Goal: Task Accomplishment & Management: Complete application form

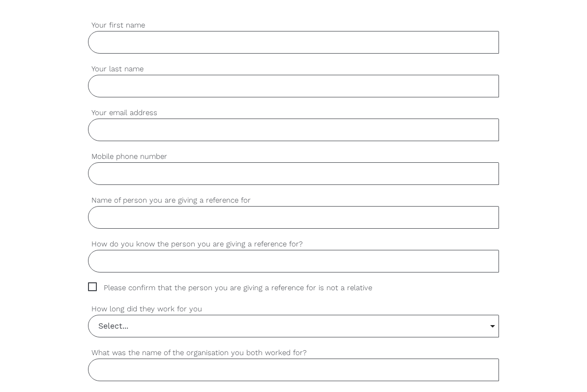
click at [118, 46] on input "Your first name" at bounding box center [293, 42] width 411 height 23
type input "Ngozi"
click at [166, 88] on input "Your last name" at bounding box center [293, 86] width 411 height 23
type input "Ulasi"
click at [162, 136] on input "Your email address" at bounding box center [293, 129] width 411 height 23
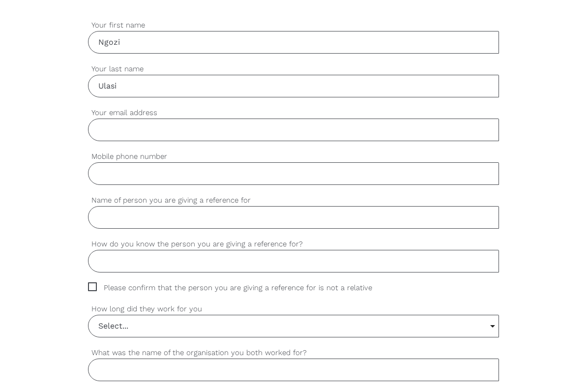
type input "[EMAIL_ADDRESS][DOMAIN_NAME]"
click at [135, 174] on input "Mobile phone number" at bounding box center [293, 173] width 411 height 23
type input "0436396660"
click at [135, 227] on input "Name of person you are giving a reference for" at bounding box center [293, 217] width 411 height 23
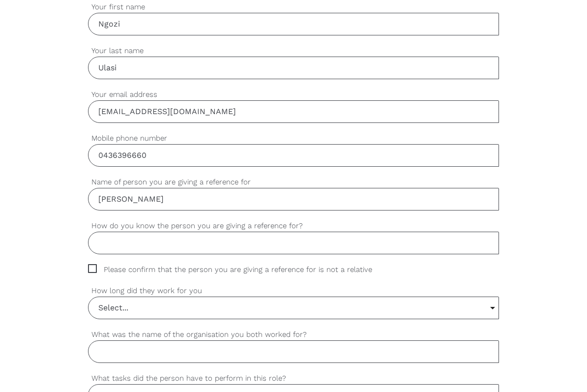
scroll to position [313, 0]
type input "[PERSON_NAME]"
click at [112, 242] on input "How do you know the person you are giving a reference for?" at bounding box center [293, 241] width 411 height 23
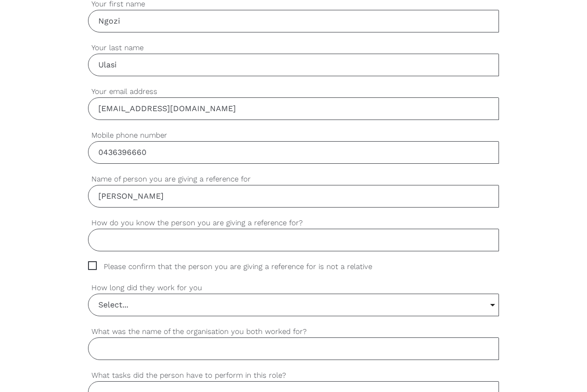
paste input "“I have worked alongside [His Full Name] as a fellow caregiver at [Facility/Age…"
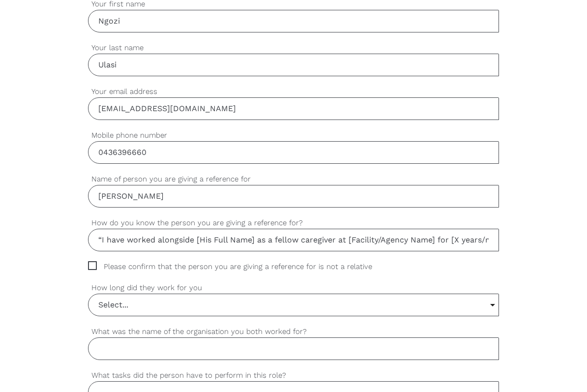
scroll to position [0, 1116]
click at [145, 236] on input "“I have worked alongside [His Full Name] as a fellow caregiver at [Facility/Age…" at bounding box center [293, 239] width 411 height 23
drag, startPoint x: 256, startPoint y: 241, endPoint x: 196, endPoint y: 242, distance: 60.9
click at [196, 242] on input "“I have worked alongside [His Full Name] as a fellow caregiver at [Facility/Age…" at bounding box center [293, 239] width 411 height 23
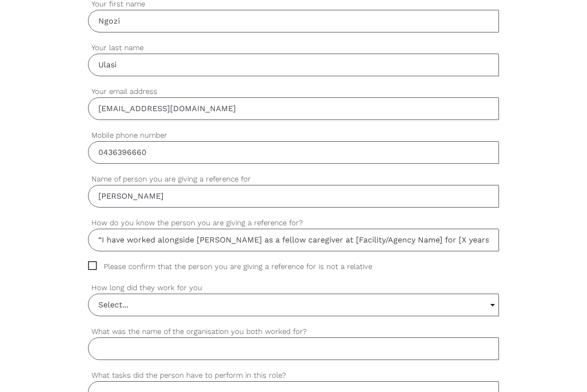
click at [257, 239] on input "“I have worked alongside [PERSON_NAME] as a fellow caregiver at [Facility/Agenc…" at bounding box center [293, 239] width 411 height 23
click at [349, 242] on input "“I have worked alongside [PERSON_NAME] as a fellow caregiver at [Facility/Agenc…" at bounding box center [293, 239] width 411 height 23
drag, startPoint x: 345, startPoint y: 240, endPoint x: 258, endPoint y: 243, distance: 87.5
click at [258, 243] on input "“I have worked alongside [PERSON_NAME] as a fellow caregiver at [Facility/Agenc…" at bounding box center [293, 239] width 411 height 23
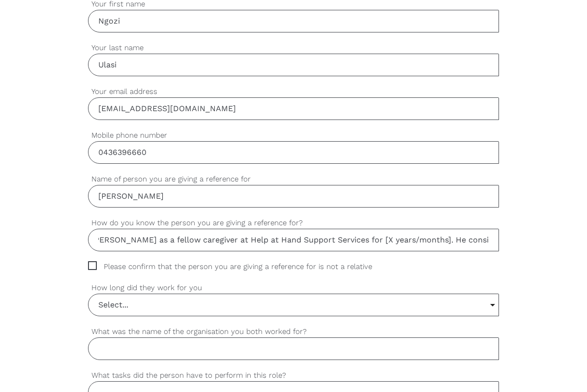
drag, startPoint x: 458, startPoint y: 237, endPoint x: 393, endPoint y: 241, distance: 65.5
click at [393, 241] on input "“I have worked alongside [PERSON_NAME] as a fellow caregiver at Help at Hand Su…" at bounding box center [293, 239] width 411 height 23
type input "“I have worked alongside [PERSON_NAME] as a fellow caregiver at Help at Hand Su…"
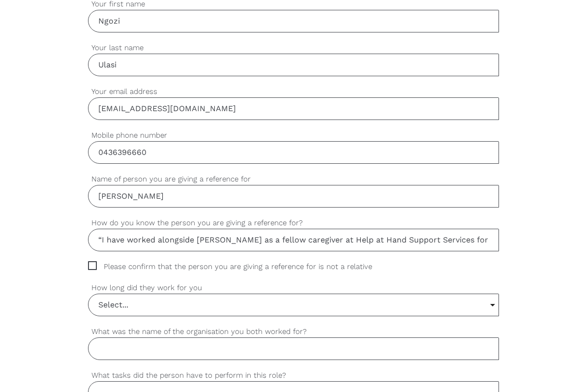
click at [92, 263] on span "Please confirm that the person you are giving a reference for is not a relative" at bounding box center [239, 266] width 303 height 11
click at [92, 263] on input "Please confirm that the person you are giving a reference for is not a relative" at bounding box center [91, 264] width 6 height 6
checkbox input "true"
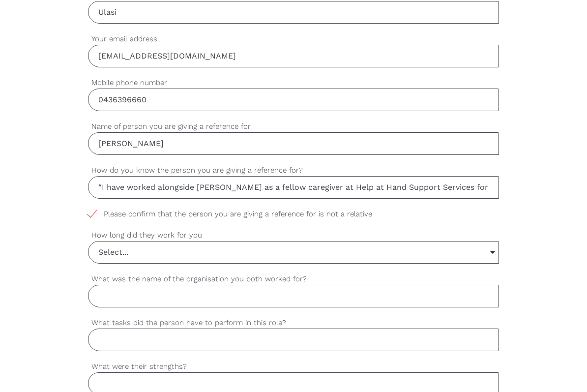
scroll to position [369, 0]
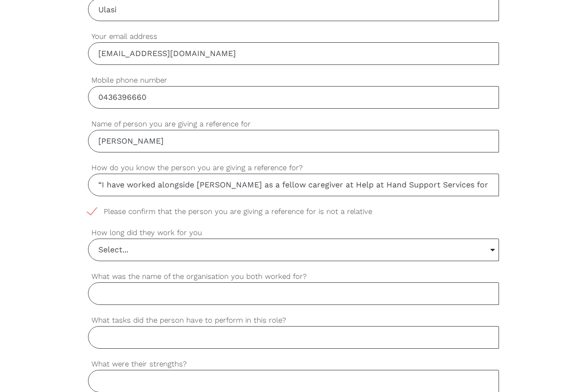
click at [492, 254] on input "Select..." at bounding box center [293, 250] width 410 height 22
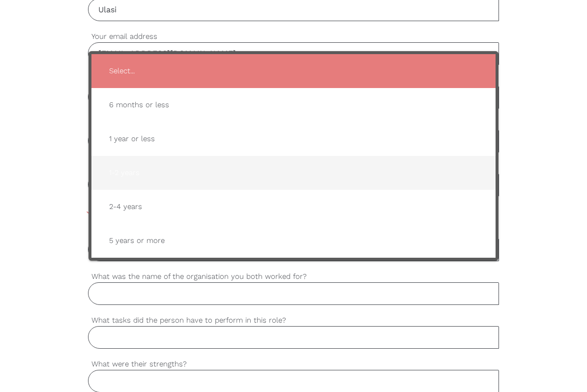
click at [150, 169] on span "1-2 years" at bounding box center [293, 173] width 384 height 24
type input "1-2 years"
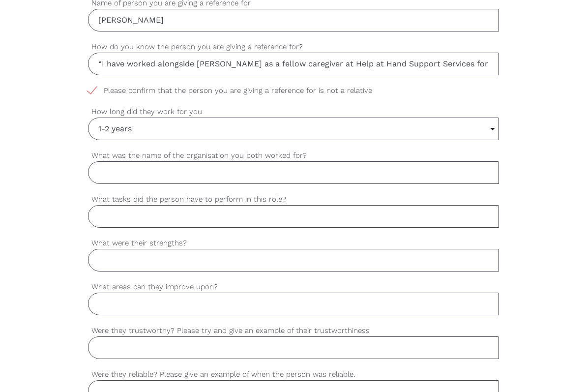
scroll to position [491, 0]
